Goal: Task Accomplishment & Management: Manage account settings

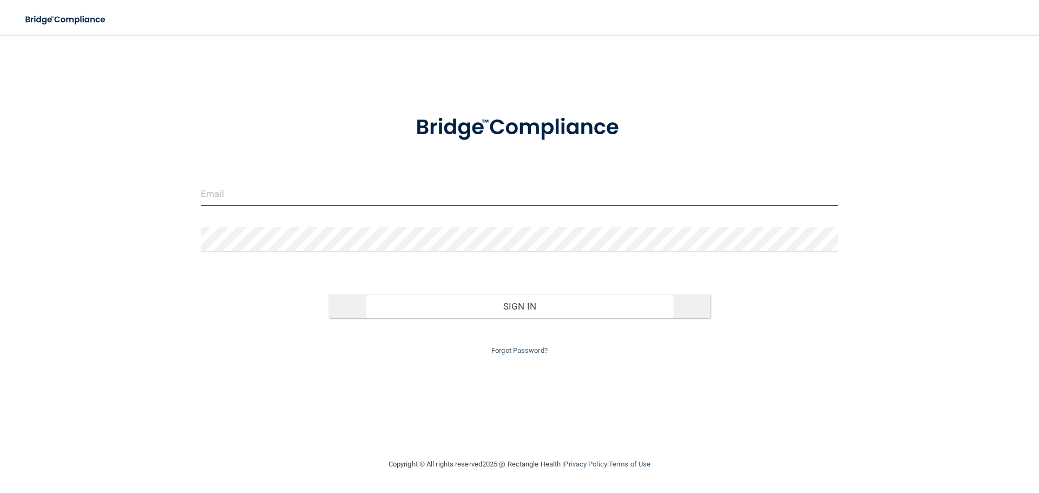
type input "[EMAIL_ADDRESS][DOMAIN_NAME]"
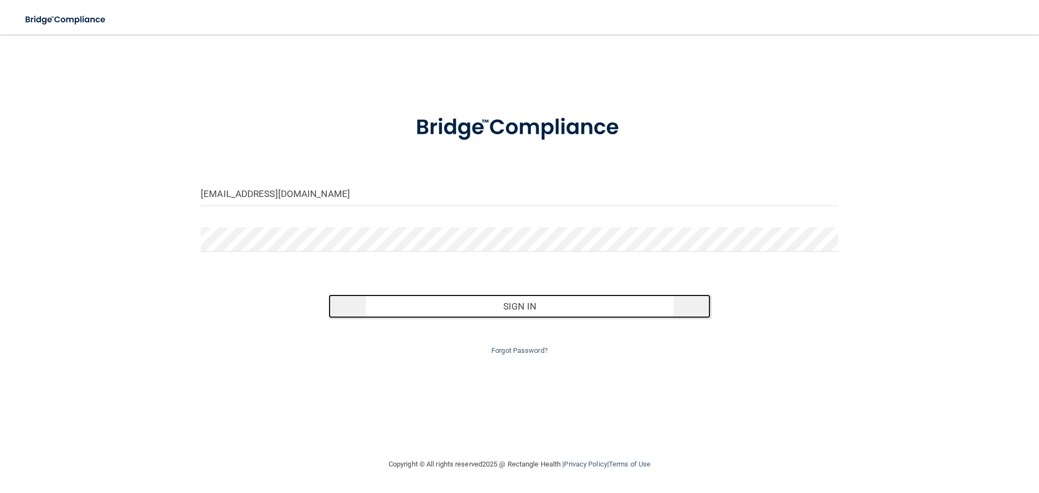
click at [588, 312] on button "Sign In" at bounding box center [520, 306] width 383 height 24
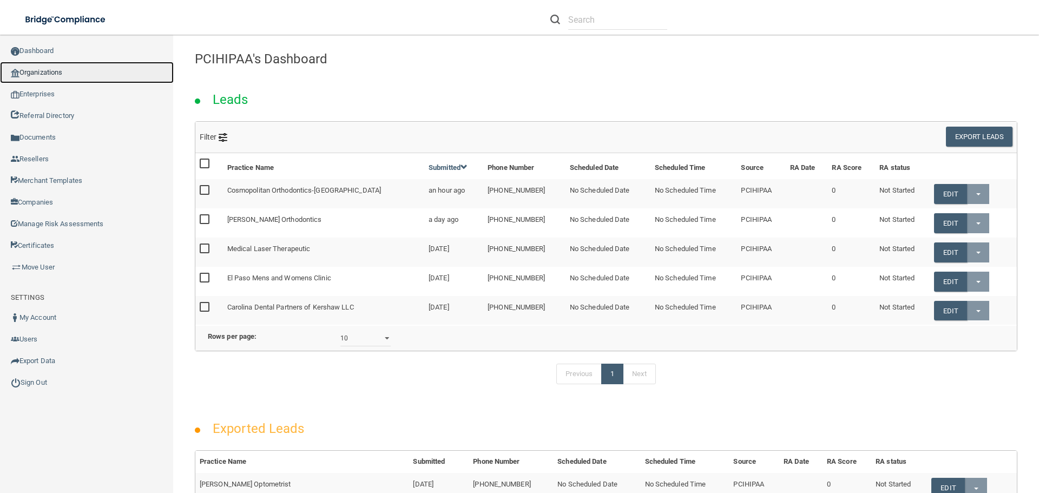
click at [46, 67] on link "Organizations" at bounding box center [87, 73] width 174 height 22
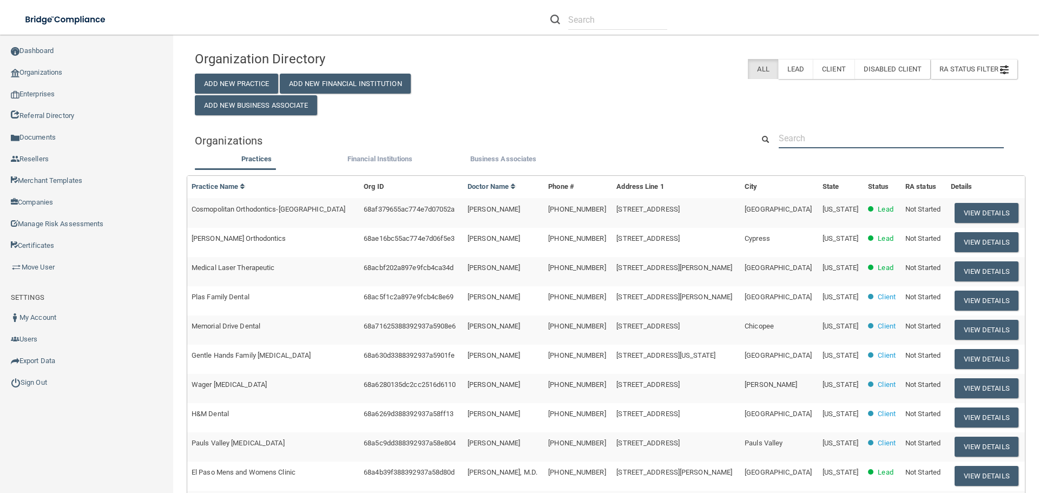
click at [811, 138] on input "text" at bounding box center [891, 138] width 225 height 20
paste input "Pacific Northwest Eye Care"
type input "Pacific Northwest Eye Care"
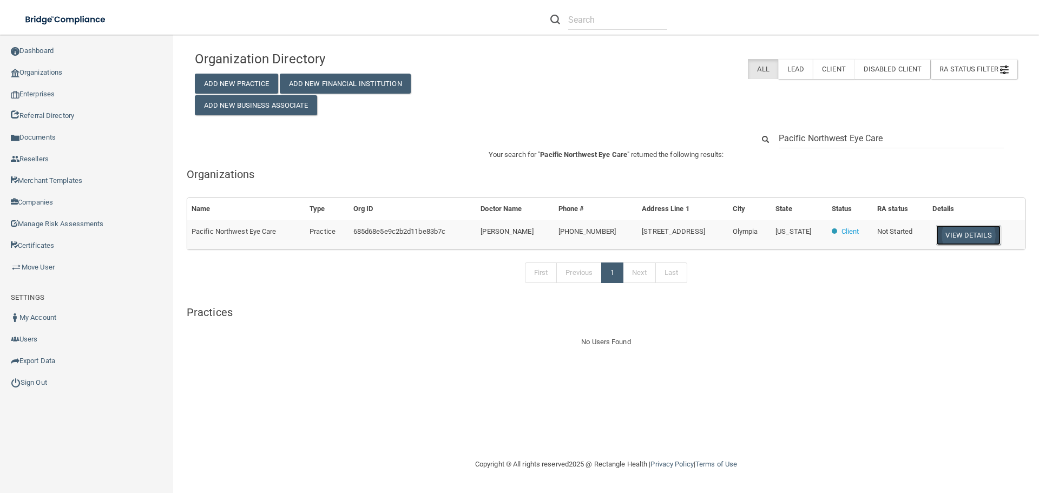
click at [970, 238] on button "View Details" at bounding box center [968, 235] width 64 height 20
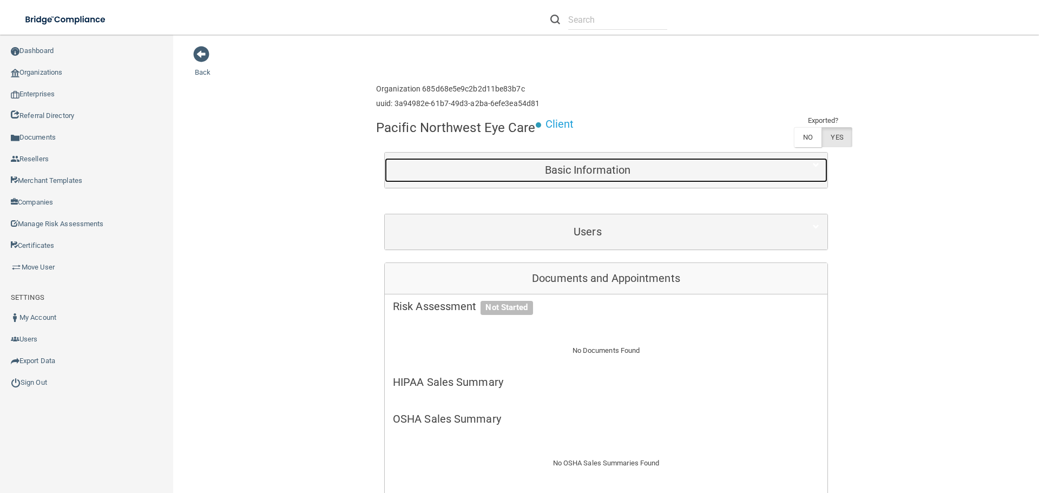
click at [588, 178] on div "Basic Information" at bounding box center [588, 170] width 406 height 24
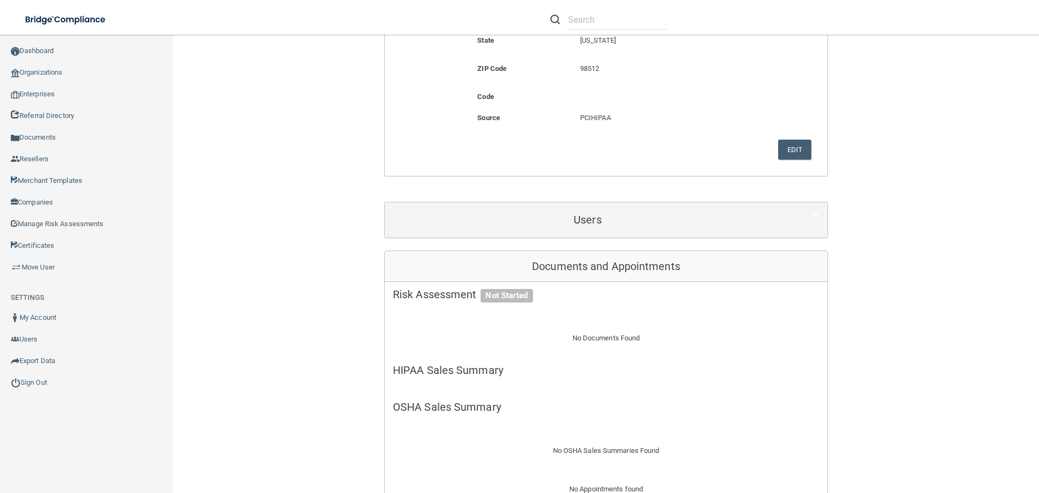
scroll to position [379, 0]
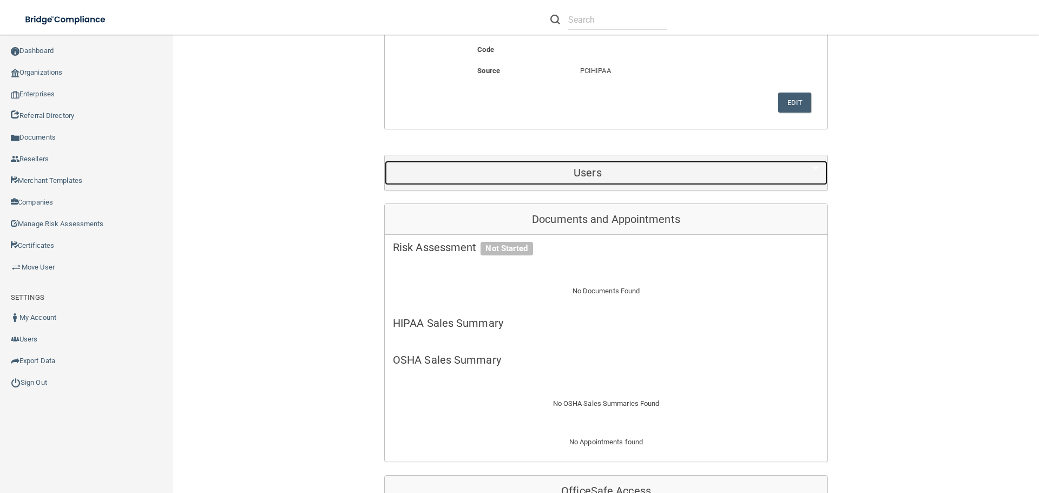
click at [592, 179] on div "Users" at bounding box center [588, 173] width 406 height 24
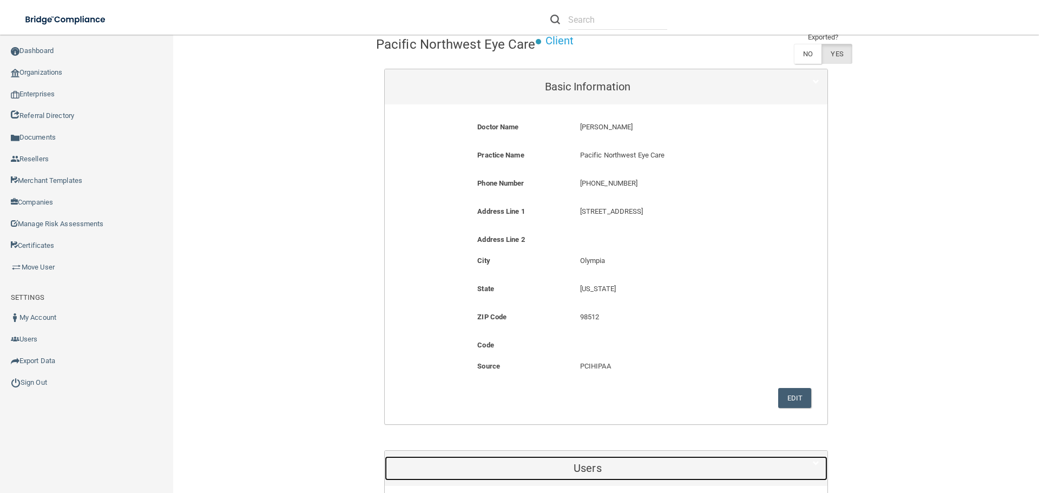
scroll to position [0, 0]
